Goal: Navigation & Orientation: Find specific page/section

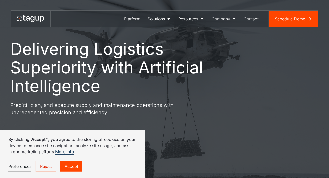
click at [77, 168] on link "Accept" at bounding box center [71, 167] width 22 height 10
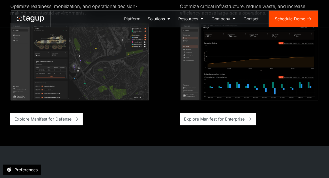
scroll to position [1304, 0]
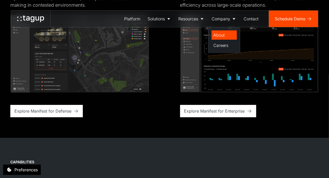
click at [220, 33] on div "About" at bounding box center [224, 35] width 21 height 6
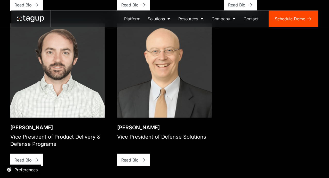
scroll to position [876, 0]
click at [226, 45] on div "Careers" at bounding box center [224, 45] width 21 height 6
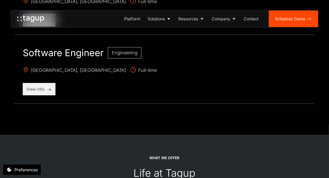
scroll to position [663, 0]
